Goal: Navigation & Orientation: Understand site structure

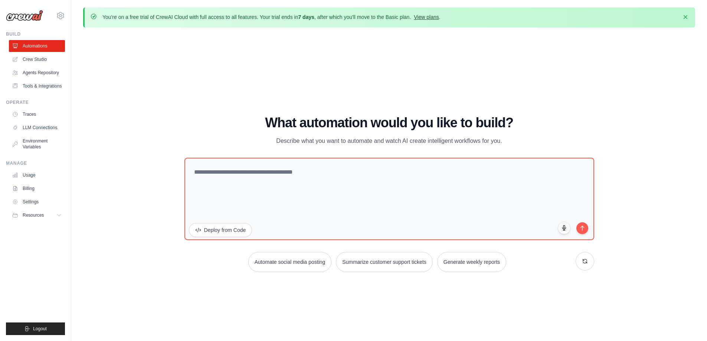
click at [439, 18] on link "View plans" at bounding box center [426, 17] width 25 height 6
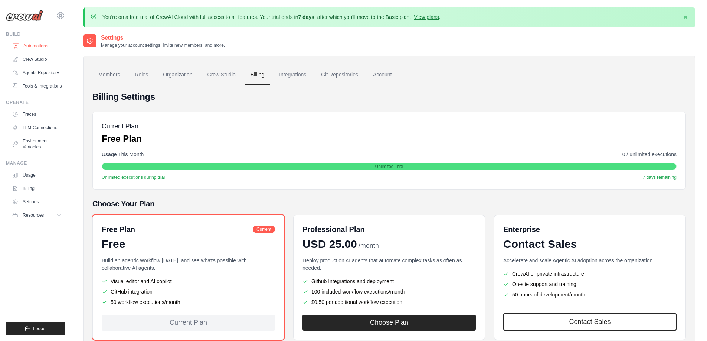
click at [38, 47] on link "Automations" at bounding box center [38, 46] width 56 height 12
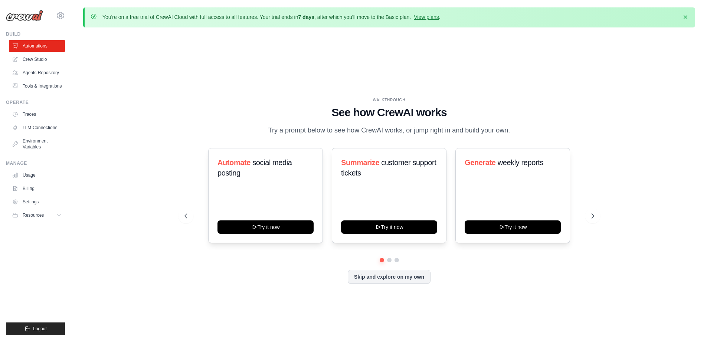
click at [258, 174] on div "Automate social media posting Try it now Summarize customer support tickets Try…" at bounding box center [390, 195] width 410 height 95
click at [39, 62] on link "Crew Studio" at bounding box center [38, 59] width 56 height 12
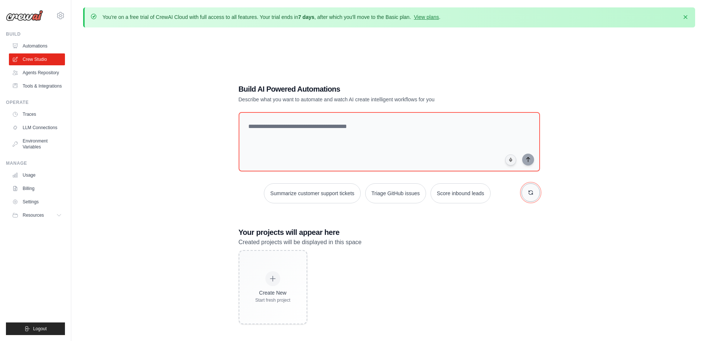
click at [535, 194] on button "button" at bounding box center [531, 192] width 19 height 19
click at [51, 74] on link "Agents Repository" at bounding box center [38, 73] width 56 height 12
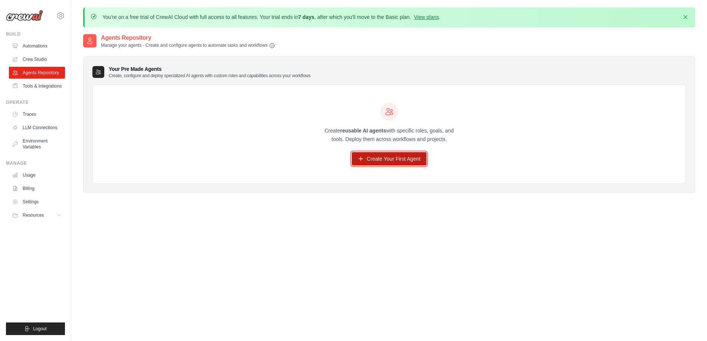
click at [408, 155] on link "Create Your First Agent" at bounding box center [389, 158] width 75 height 13
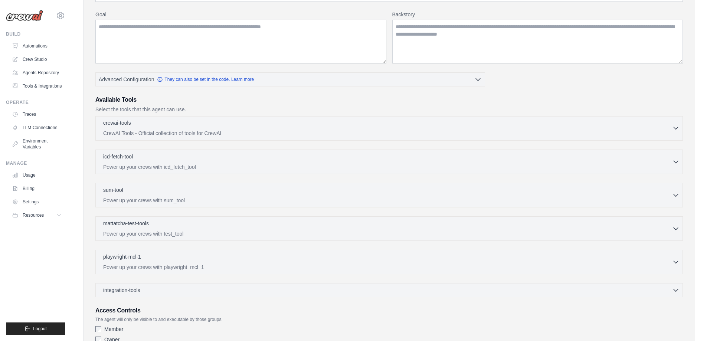
scroll to position [25, 0]
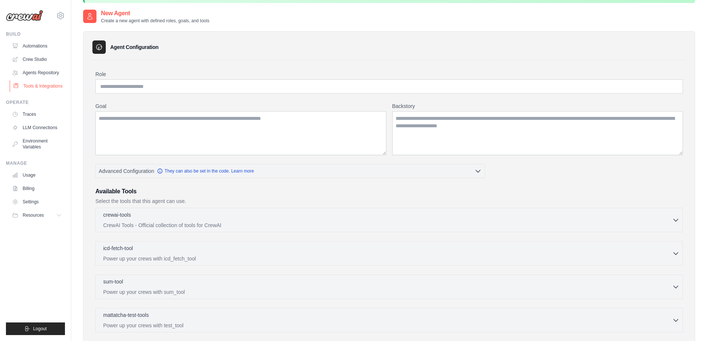
click at [48, 86] on link "Tools & Integrations" at bounding box center [38, 86] width 56 height 12
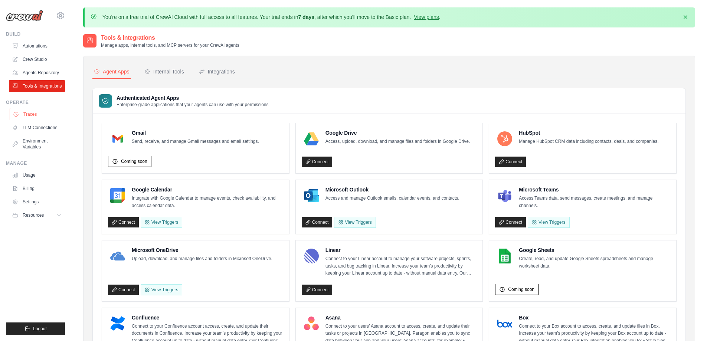
click at [29, 116] on link "Traces" at bounding box center [38, 114] width 56 height 12
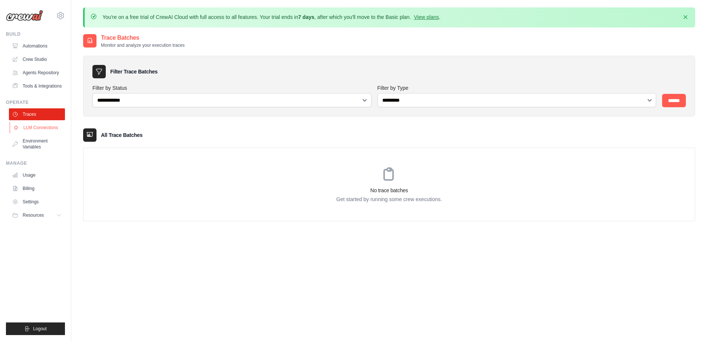
click at [47, 126] on link "LLM Connections" at bounding box center [38, 128] width 56 height 12
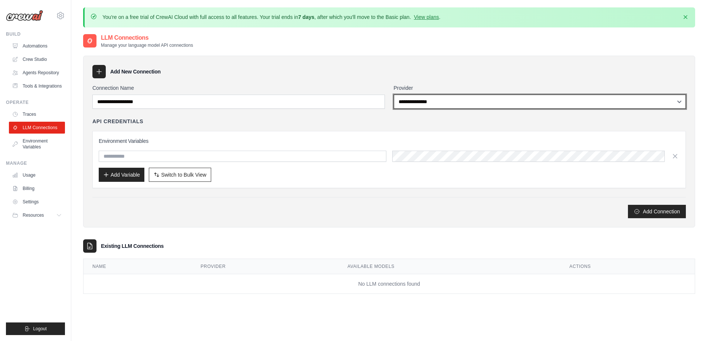
click at [509, 100] on select "**********" at bounding box center [540, 102] width 293 height 14
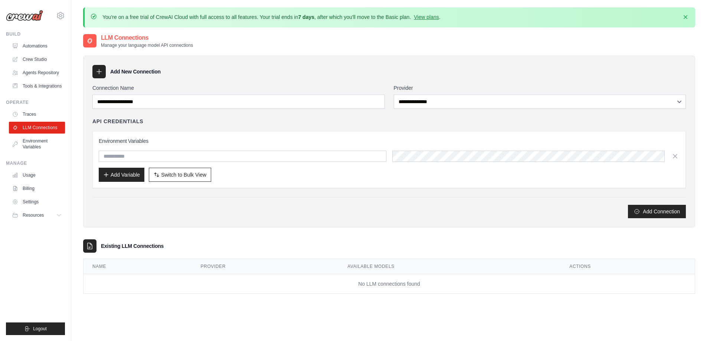
click at [406, 70] on div "Add New Connection" at bounding box center [389, 71] width 594 height 13
click at [30, 143] on link "Environment Variables" at bounding box center [38, 144] width 56 height 18
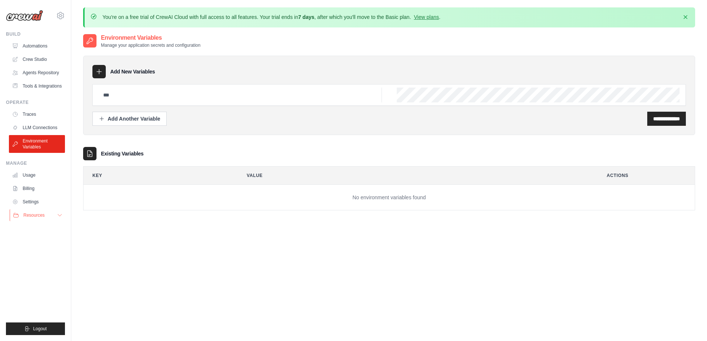
click at [33, 216] on span "Resources" at bounding box center [33, 215] width 21 height 6
click at [36, 240] on span "GitHub" at bounding box center [33, 240] width 14 height 6
